Goal: Book appointment/travel/reservation

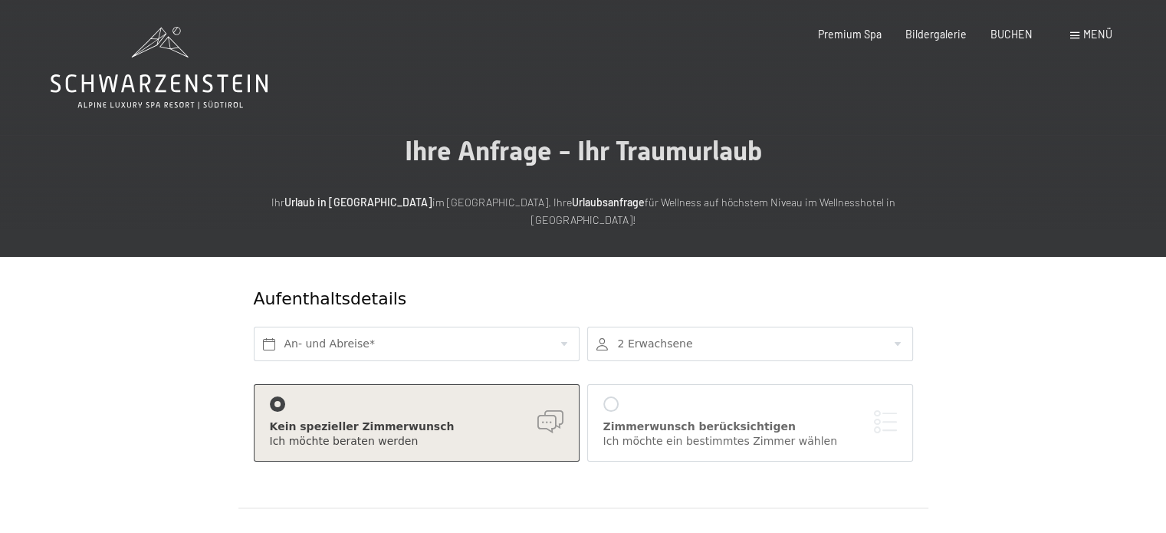
click at [988, 30] on div "Premium Spa Bildergalerie BUCHEN" at bounding box center [914, 34] width 286 height 15
click at [997, 35] on span "BUCHEN" at bounding box center [1012, 31] width 42 height 13
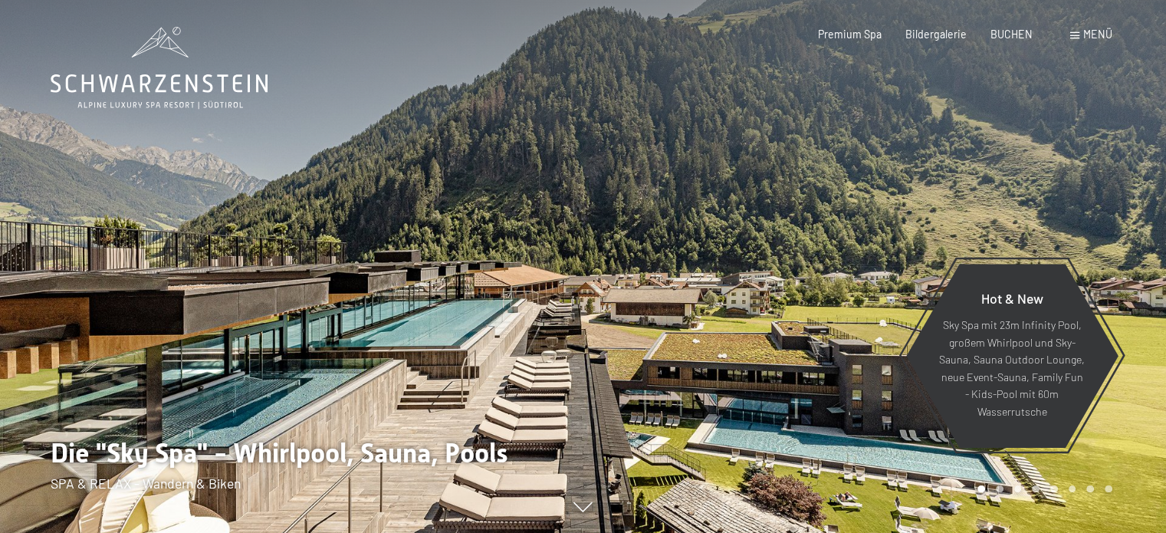
click at [1076, 35] on span at bounding box center [1074, 35] width 9 height 7
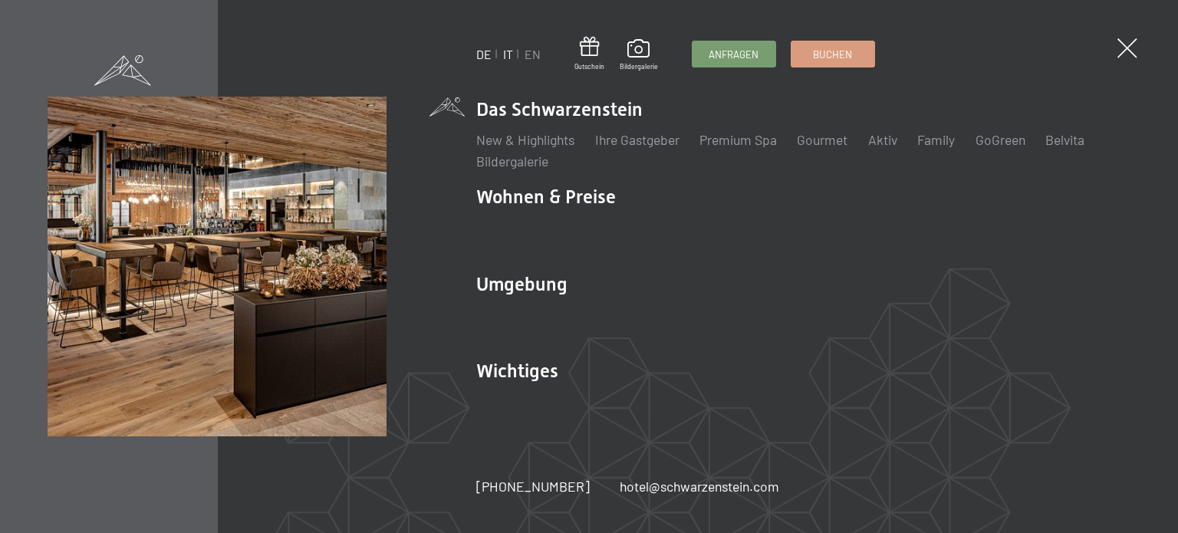
click at [508, 53] on link "IT" at bounding box center [508, 54] width 10 height 15
click at [1123, 48] on span at bounding box center [1126, 49] width 28 height 28
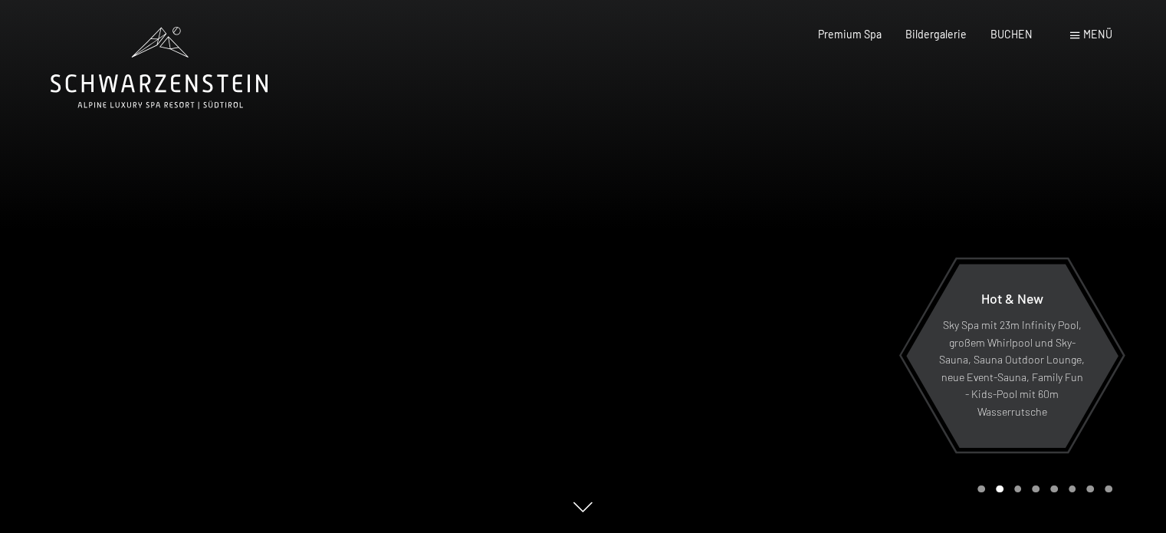
click at [1085, 31] on span "Menü" at bounding box center [1097, 34] width 29 height 13
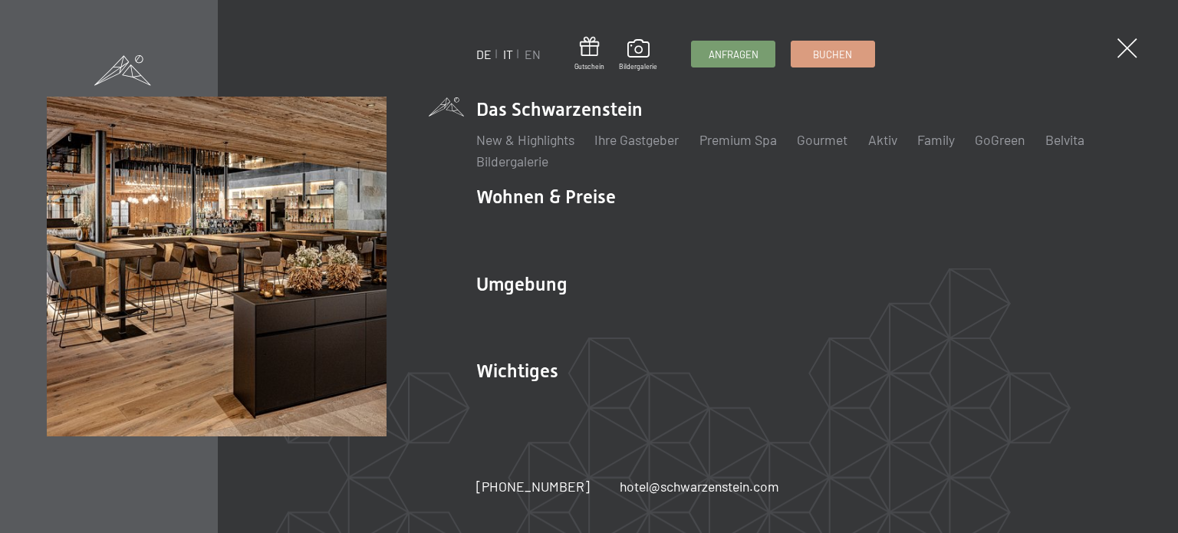
click at [507, 49] on link "IT" at bounding box center [508, 54] width 10 height 15
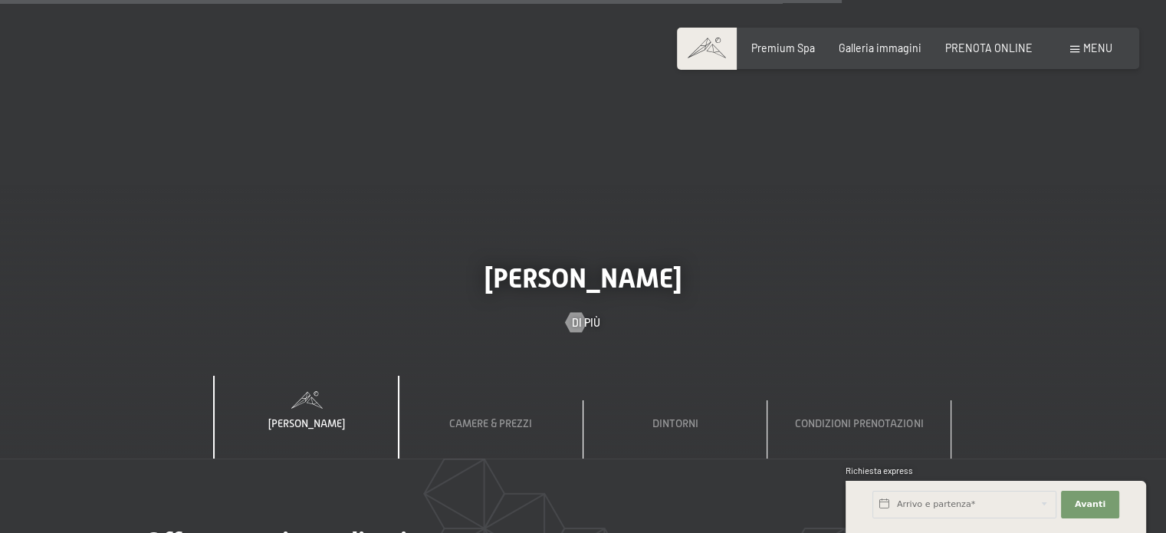
scroll to position [5367, 0]
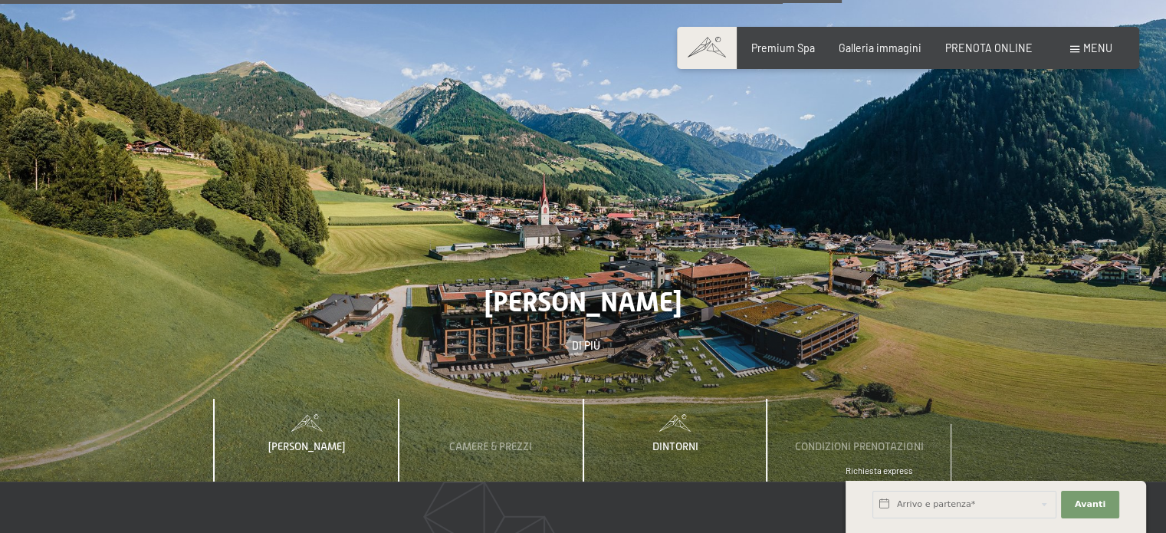
click at [662, 399] on div "Dintorni" at bounding box center [675, 440] width 66 height 83
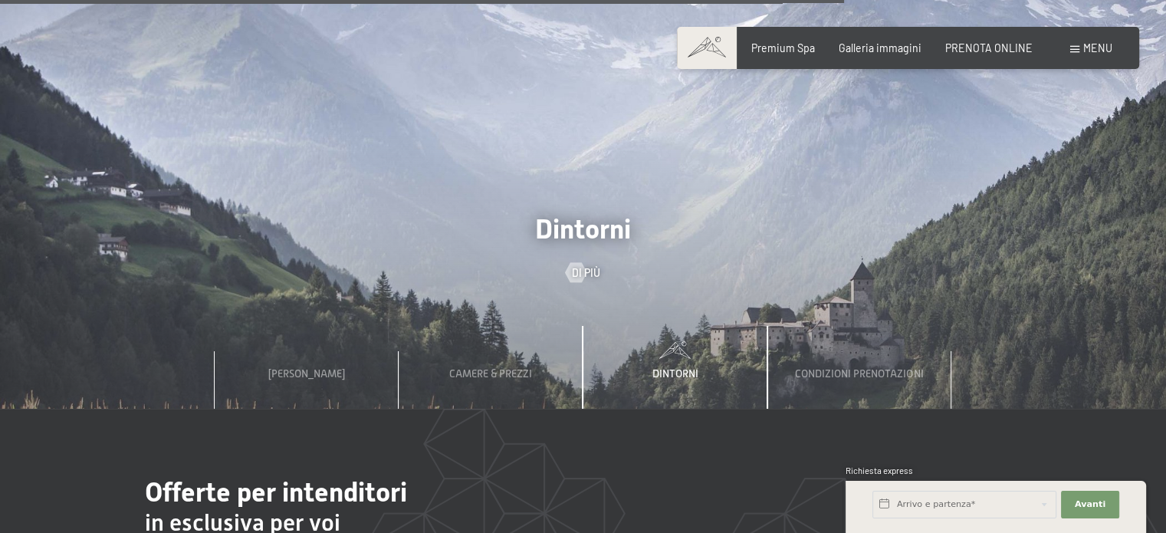
scroll to position [5434, 0]
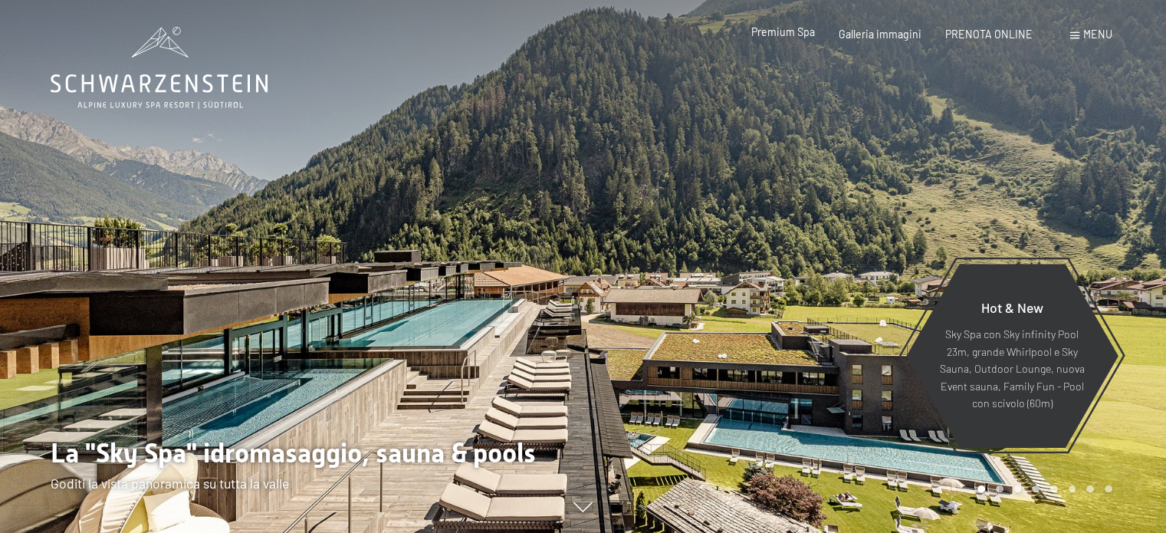
click at [794, 33] on span "Premium Spa" at bounding box center [783, 31] width 64 height 13
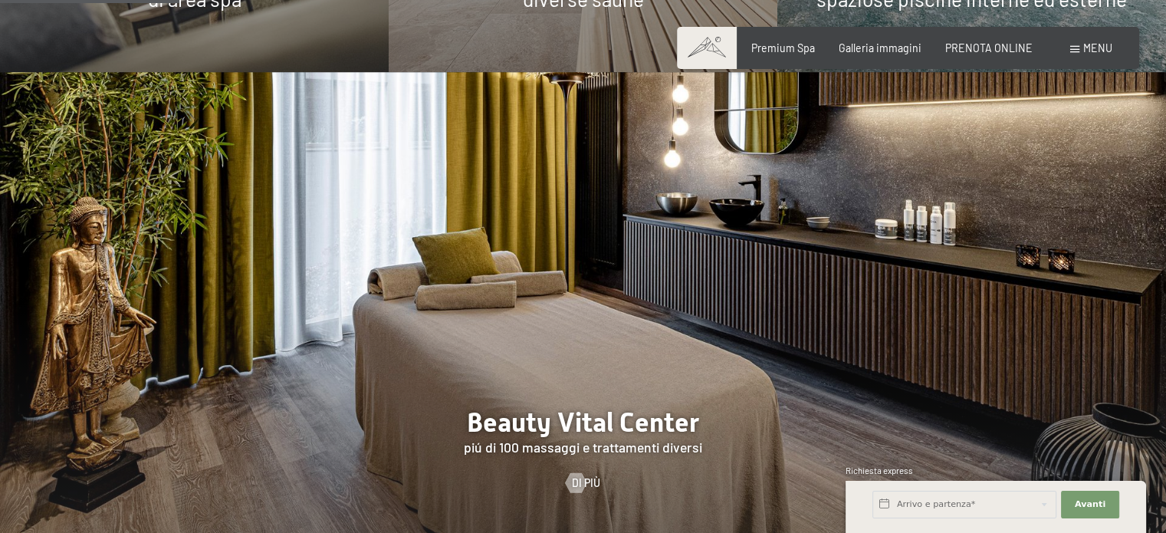
scroll to position [1533, 0]
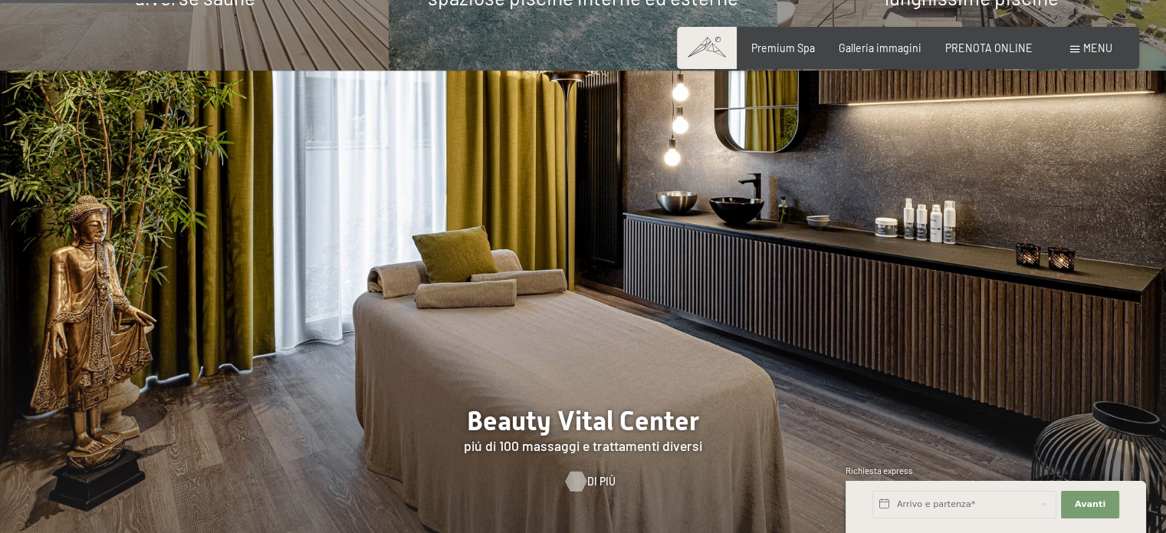
click at [606, 474] on span "Di più" at bounding box center [601, 481] width 28 height 15
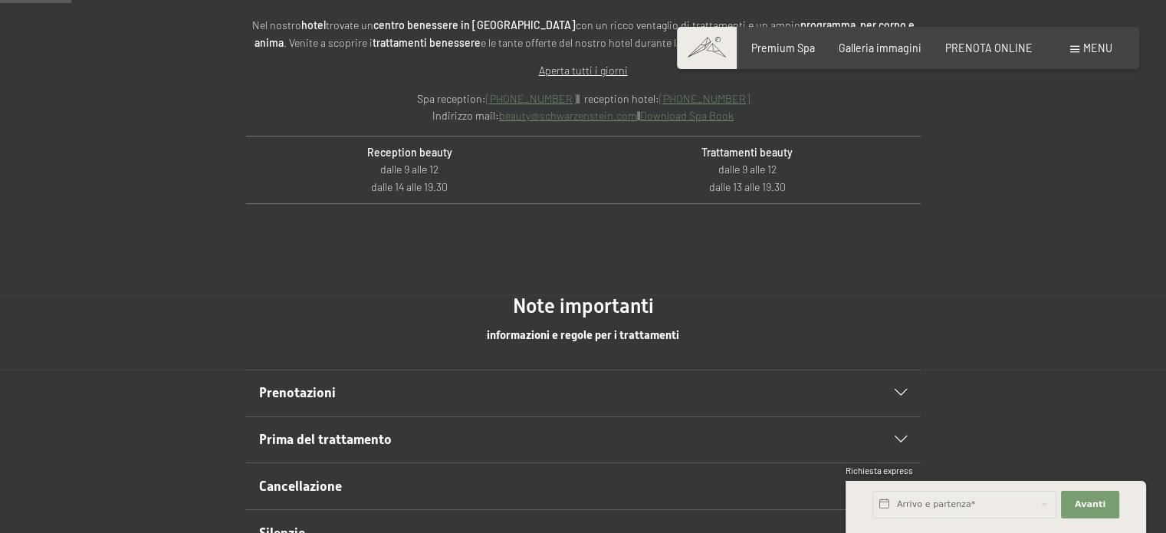
scroll to position [613, 0]
click at [313, 390] on span "Prenotazioni" at bounding box center [297, 394] width 77 height 15
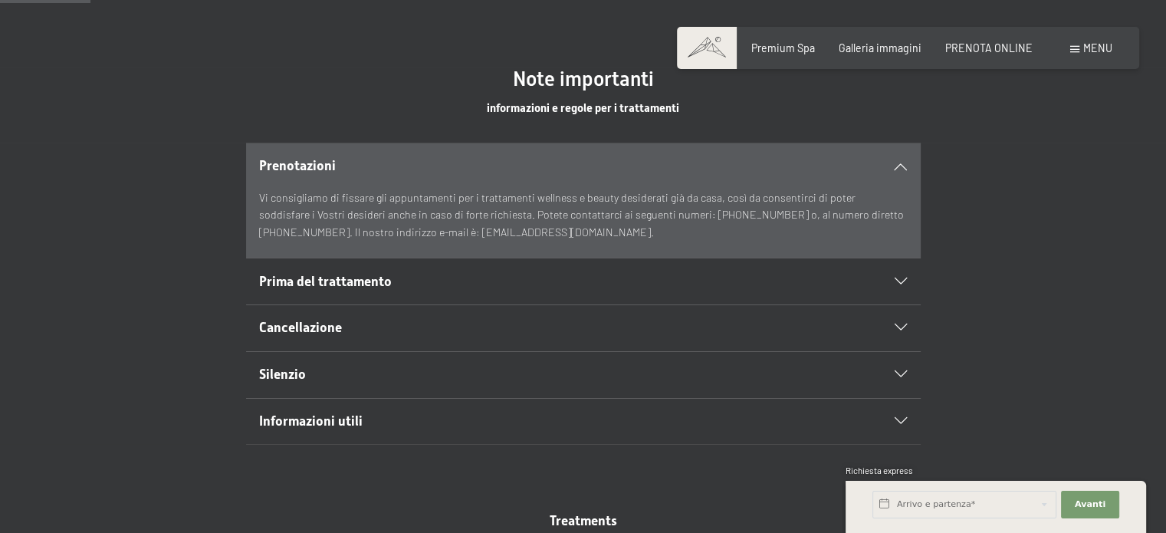
scroll to position [843, 0]
click at [337, 279] on span "Prima del trattamento" at bounding box center [325, 280] width 133 height 15
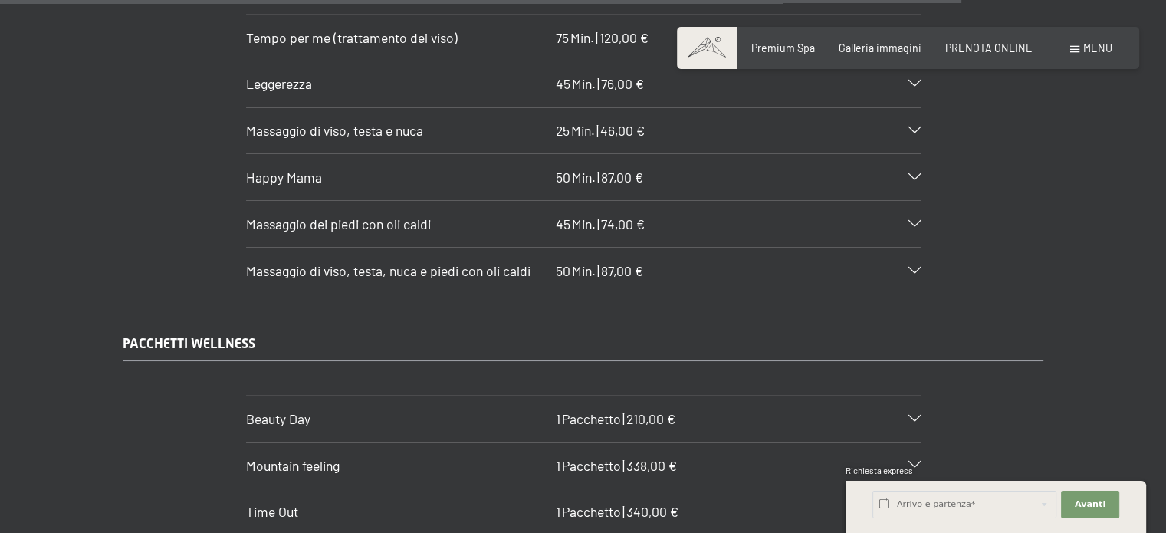
scroll to position [8971, 0]
